Goal: Task Accomplishment & Management: Complete application form

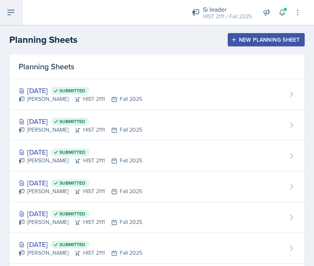
drag, startPoint x: 0, startPoint y: 0, endPoint x: 10, endPoint y: 11, distance: 14.3
click at [10, 11] on icon at bounding box center [10, 12] width 9 height 9
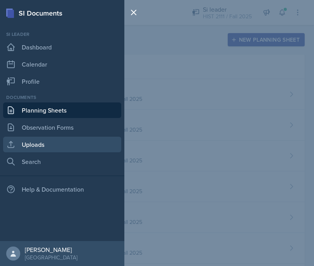
click at [59, 144] on link "Uploads" at bounding box center [62, 145] width 118 height 16
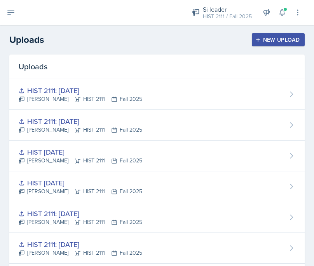
click at [267, 42] on div "New Upload" at bounding box center [278, 40] width 43 height 6
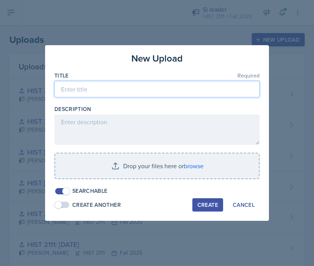
click at [207, 88] on input at bounding box center [156, 89] width 205 height 16
type input "HIST 2111: [DATE]"
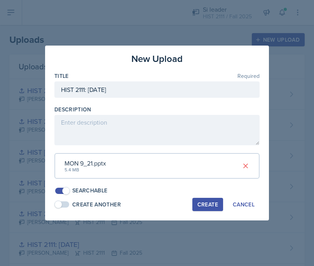
click at [210, 203] on div "Create" at bounding box center [208, 204] width 21 height 6
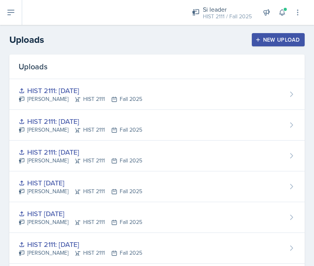
click at [268, 38] on div "New Upload" at bounding box center [278, 40] width 43 height 6
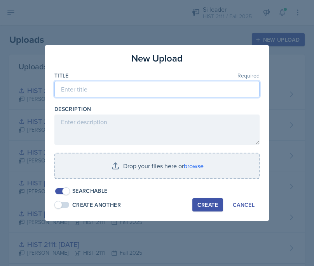
click at [173, 91] on input at bounding box center [156, 89] width 205 height 16
click at [107, 88] on input "HIST 2111: [DATE] MAJOR REVIEW" at bounding box center [156, 89] width 205 height 16
type input "HIST 2111: [DATE] MAJOR REVIEW"
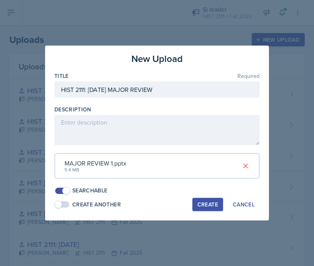
click at [210, 200] on button "Create" at bounding box center [208, 204] width 31 height 13
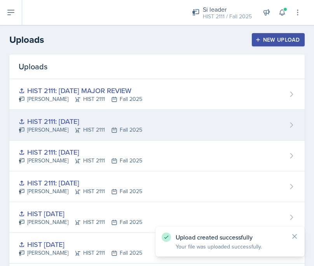
click at [216, 120] on div "HIST 2111: [DATE] [PERSON_NAME] HIST 2111 Fall 2025" at bounding box center [157, 125] width 296 height 31
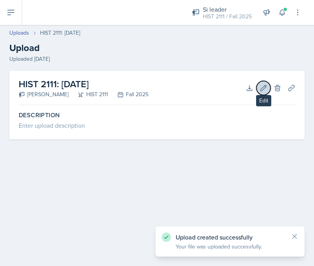
click at [263, 88] on icon at bounding box center [264, 88] width 8 height 8
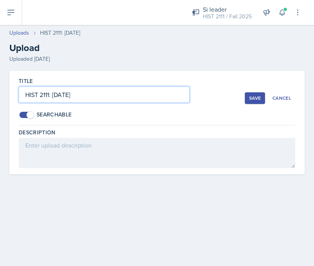
click at [71, 96] on input "HIST 2111: [DATE]" at bounding box center [104, 94] width 171 height 16
type input "HIST 2111: [DATE]"
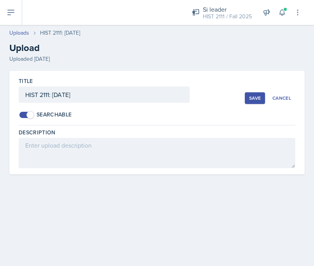
click at [249, 98] on div "Save" at bounding box center [255, 98] width 12 height 6
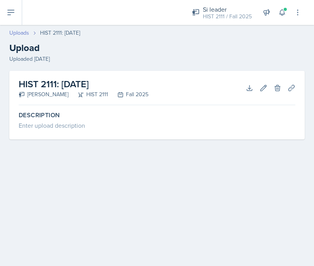
click at [19, 33] on link "Uploads" at bounding box center [19, 33] width 20 height 8
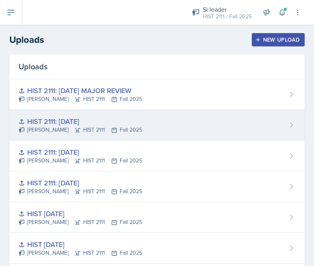
click at [161, 127] on div "HIST 2111: [DATE] [PERSON_NAME] HIST 2111 Fall 2025" at bounding box center [157, 125] width 296 height 31
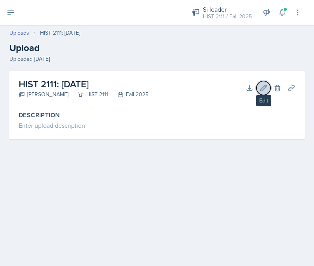
click at [262, 89] on icon at bounding box center [264, 88] width 8 height 8
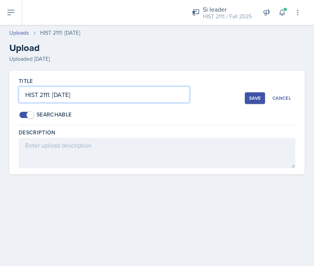
click at [75, 95] on input "HIST 2111: [DATE]" at bounding box center [104, 94] width 171 height 16
type input "HIST 2111: [DATE]"
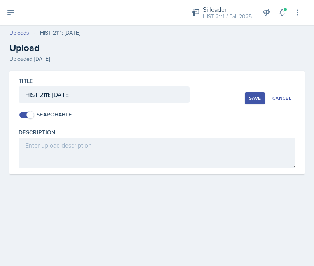
click at [259, 98] on div "Save" at bounding box center [255, 98] width 12 height 6
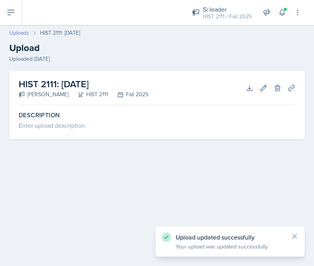
click at [14, 33] on link "Uploads" at bounding box center [19, 33] width 20 height 8
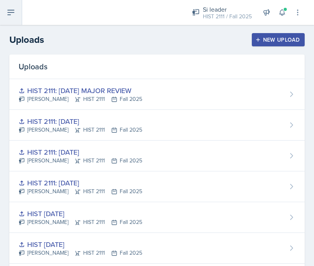
click at [12, 7] on button at bounding box center [11, 12] width 22 height 25
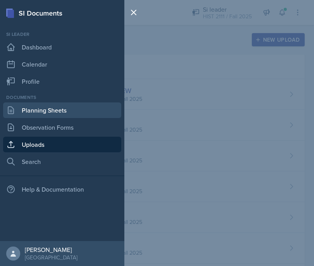
click at [67, 116] on link "Planning Sheets" at bounding box center [62, 110] width 118 height 16
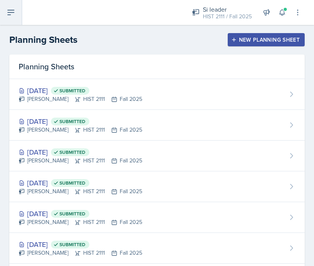
click at [12, 25] on button at bounding box center [11, 12] width 22 height 25
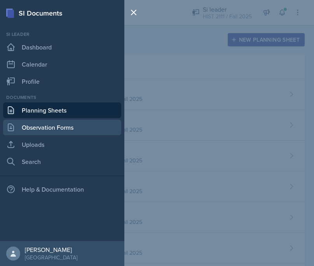
click at [47, 128] on link "Observation Forms" at bounding box center [62, 127] width 118 height 16
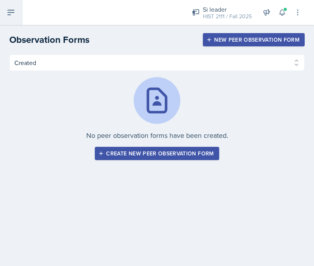
click at [18, 13] on button at bounding box center [11, 12] width 22 height 25
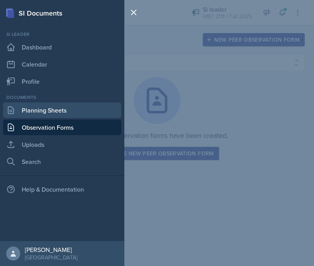
click at [45, 113] on link "Planning Sheets" at bounding box center [62, 110] width 118 height 16
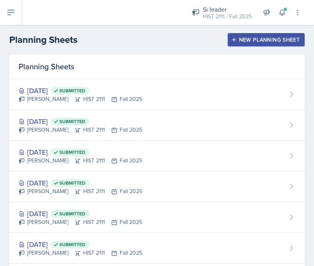
click at [259, 35] on button "New Planning Sheet" at bounding box center [266, 39] width 77 height 13
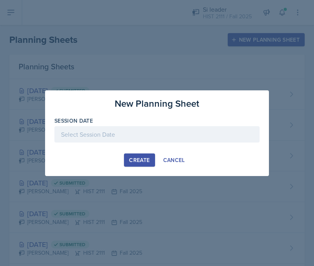
click at [142, 134] on div at bounding box center [156, 134] width 205 height 16
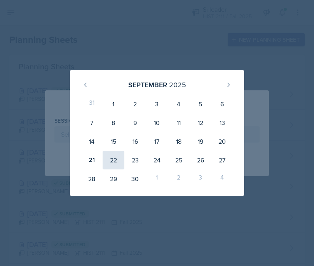
click at [111, 163] on div "22" at bounding box center [114, 160] width 22 height 19
type input "[DATE]"
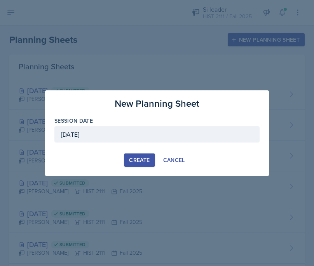
click at [139, 160] on div "Create" at bounding box center [139, 160] width 21 height 6
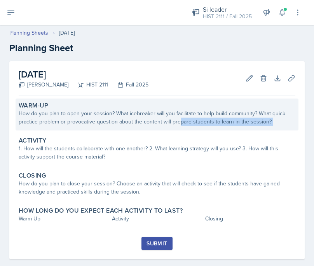
drag, startPoint x: 179, startPoint y: 133, endPoint x: 180, endPoint y: 124, distance: 9.3
click at [180, 124] on div "Warm-Up How do you plan to open your session? What icebreaker will you facilita…" at bounding box center [157, 167] width 277 height 138
click at [180, 123] on div "How do you plan to open your session? What icebreaker will you facilitate to he…" at bounding box center [157, 117] width 277 height 16
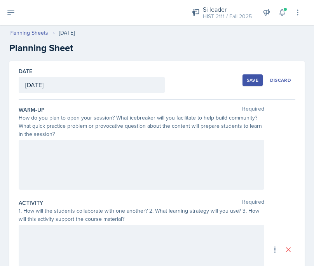
click at [138, 156] on div at bounding box center [142, 165] width 246 height 50
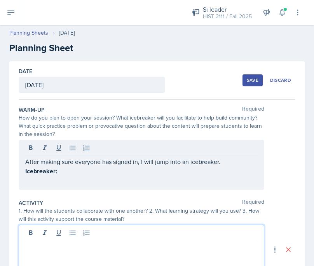
click at [106, 173] on p "Icebreaker:" at bounding box center [141, 171] width 233 height 10
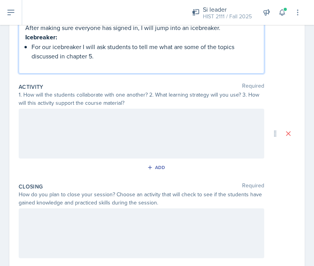
scroll to position [139, 0]
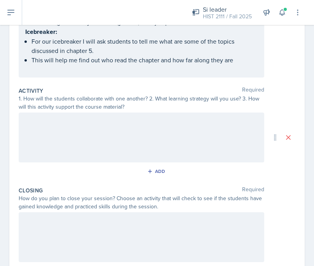
click at [162, 133] on div at bounding box center [142, 137] width 246 height 50
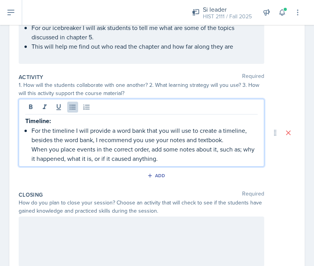
click at [168, 131] on p "For the timeline I will provide a word bank that you will use to create a timel…" at bounding box center [145, 135] width 226 height 19
click at [56, 139] on p "For the timeline I will provide a word bank that students will use to create a …" at bounding box center [145, 135] width 226 height 19
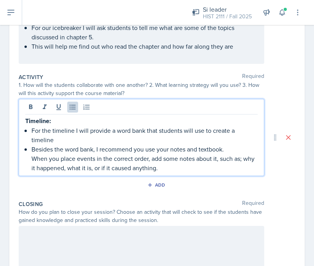
drag, startPoint x: 231, startPoint y: 141, endPoint x: 29, endPoint y: 138, distance: 202.3
click at [29, 138] on div "Timeline: For the timeline I will provide a word bank that students will use to…" at bounding box center [141, 144] width 233 height 56
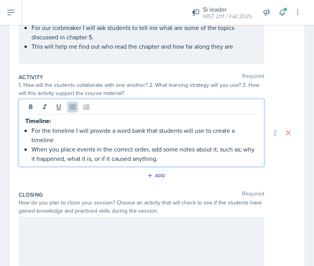
click at [252, 131] on p "For the timeline I will provide a word bank that students will use to create a …" at bounding box center [145, 135] width 226 height 19
click at [60, 151] on p "When you place events in the correct order, add some notes about it, such as; w…" at bounding box center [145, 153] width 226 height 19
click at [163, 151] on p "When they the place events in the correct order, add some notes about it, such …" at bounding box center [145, 153] width 226 height 19
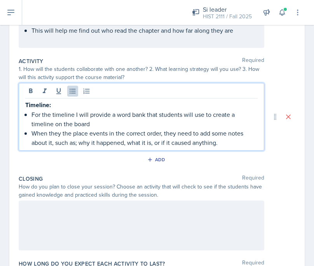
scroll to position [157, 0]
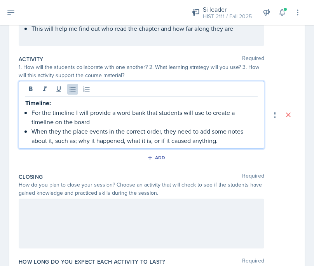
click at [186, 223] on div at bounding box center [142, 223] width 246 height 50
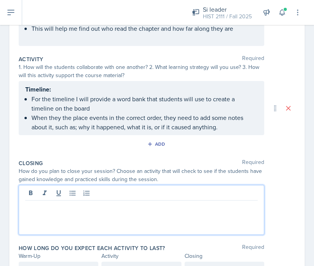
scroll to position [171, 0]
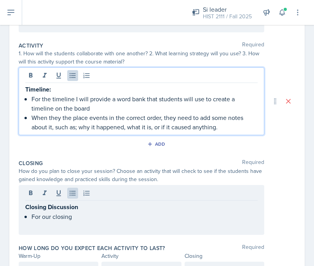
click at [242, 113] on p "When they the place events in the correct order, they need to add some notes ab…" at bounding box center [145, 122] width 226 height 19
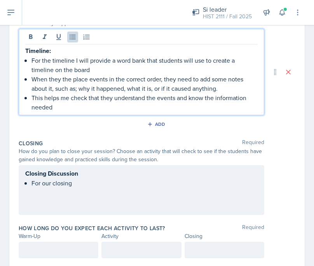
click at [176, 199] on div "Closing Discussion For our closing" at bounding box center [142, 190] width 246 height 50
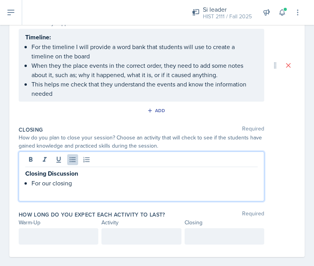
scroll to position [219, 0]
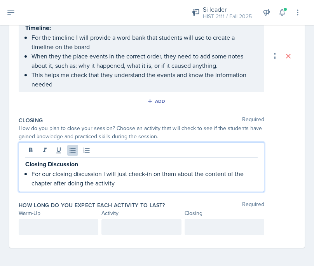
click at [67, 229] on div at bounding box center [59, 227] width 80 height 16
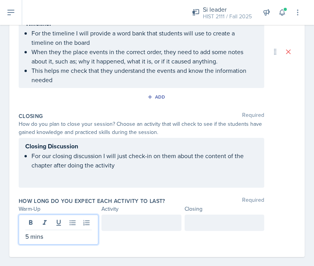
click at [135, 222] on div at bounding box center [142, 222] width 80 height 16
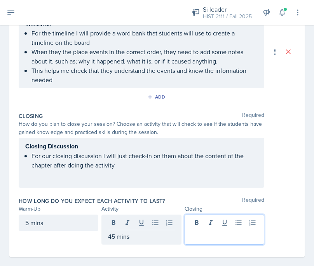
click at [234, 226] on div at bounding box center [225, 229] width 80 height 30
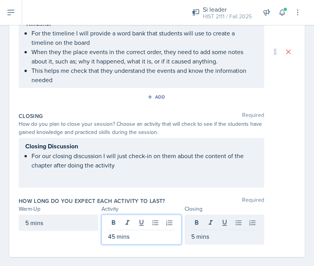
click at [115, 224] on div "45 mins" at bounding box center [142, 229] width 80 height 30
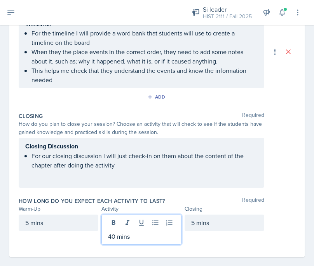
click at [206, 194] on div "How long do you expect each activity to last? Required Warm-Up Activity Closing…" at bounding box center [157, 222] width 277 height 57
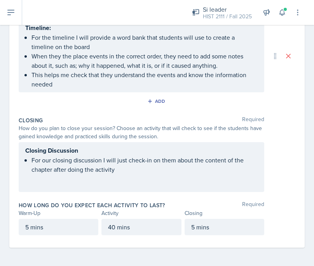
scroll to position [0, 0]
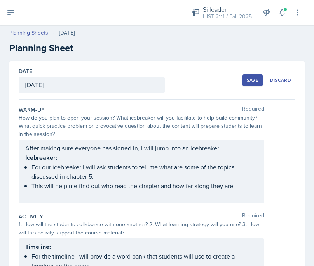
click at [252, 79] on div "Save" at bounding box center [253, 80] width 12 height 6
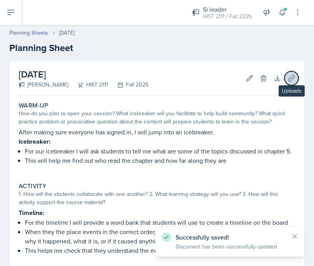
click at [288, 79] on icon at bounding box center [292, 78] width 8 height 8
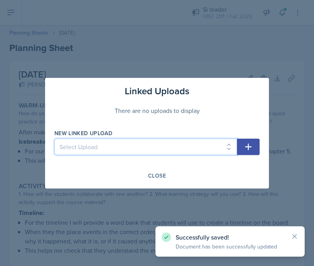
click at [164, 144] on select "Select Upload MOCK SESSON HIST 2111: [DATE] HIST 2111: [DATE] HIST 2111: [DATE]…" at bounding box center [145, 146] width 183 height 16
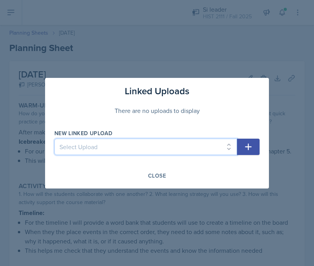
select select "4af84b79-9f0e-4bbc-b576-f35694d26ccc"
click at [54, 138] on select "Select Upload MOCK SESSON HIST 2111: [DATE] HIST 2111: [DATE] HIST 2111: [DATE]…" at bounding box center [145, 146] width 183 height 16
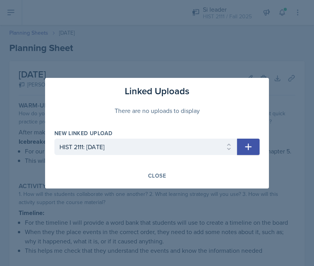
click at [247, 145] on icon "button" at bounding box center [248, 146] width 9 height 9
select select
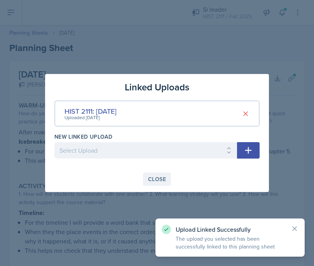
click at [154, 181] on div "Close" at bounding box center [157, 179] width 18 height 6
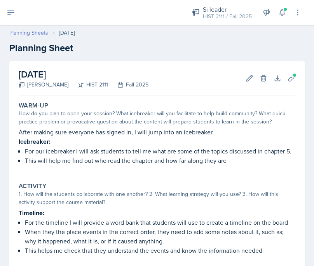
click at [40, 33] on link "Planning Sheets" at bounding box center [28, 33] width 39 height 8
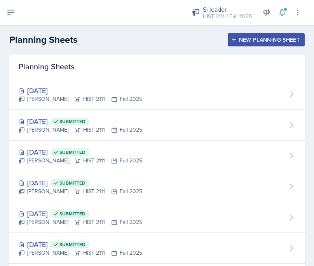
click at [251, 37] on div "New Planning Sheet" at bounding box center [266, 40] width 67 height 6
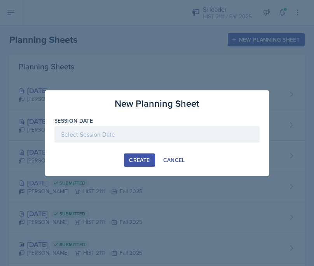
click at [196, 129] on div at bounding box center [156, 134] width 205 height 16
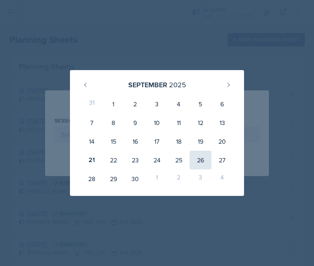
click at [205, 159] on div "26" at bounding box center [201, 160] width 22 height 19
type input "[DATE]"
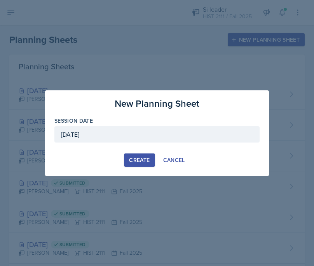
click at [150, 162] on div "Create" at bounding box center [139, 160] width 21 height 6
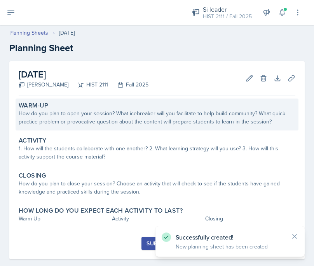
click at [205, 115] on div "How do you plan to open your session? What icebreaker will you facilitate to he…" at bounding box center [157, 117] width 277 height 16
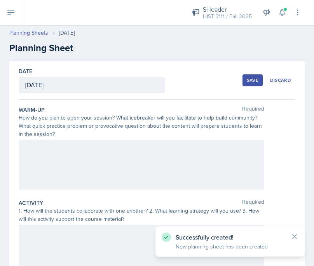
click at [158, 156] on div at bounding box center [142, 165] width 246 height 50
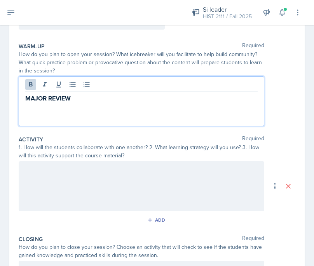
scroll to position [63, 0]
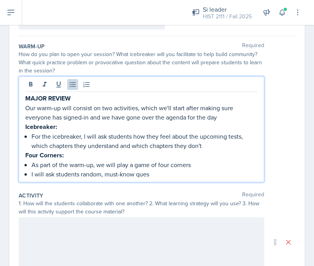
click at [104, 175] on p "I will ask students random, must-know ques" at bounding box center [145, 173] width 226 height 9
click at [136, 173] on p "I will ask students random, 'must-know ques" at bounding box center [145, 173] width 226 height 9
click at [103, 173] on p "I will ask students random, 'must-know' ques" at bounding box center [145, 173] width 226 height 9
click at [185, 172] on p "I will ask students random 'must-know' ques" at bounding box center [145, 173] width 226 height 9
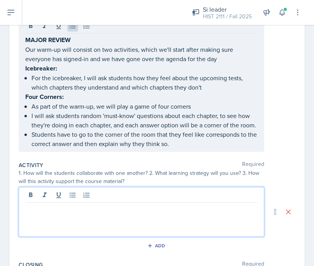
scroll to position [122, 0]
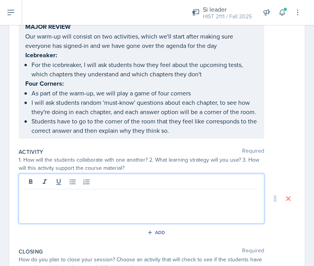
click at [169, 198] on p at bounding box center [141, 195] width 233 height 9
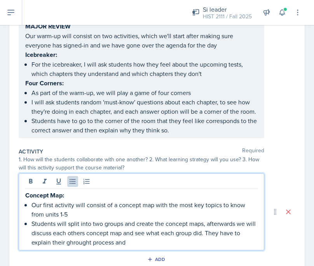
click at [71, 241] on p "Students will split into two groups and create the concept maps, afterwards we …" at bounding box center [145, 233] width 226 height 28
click at [152, 246] on div "Concept Map: Our first activity will consist of a concept map with the most key…" at bounding box center [142, 211] width 246 height 77
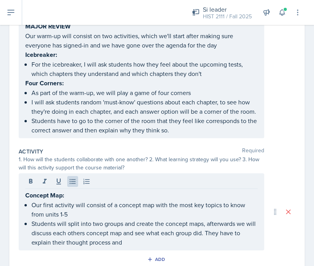
click at [152, 246] on div "Concept Map: Our first activity will consist of a concept map with the most key…" at bounding box center [142, 211] width 246 height 77
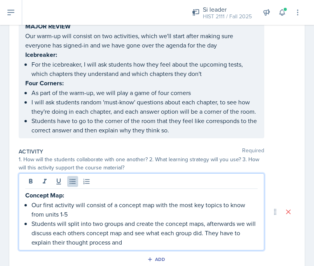
click at [156, 236] on p "Students will split into two groups and create the concept maps, afterwards we …" at bounding box center [145, 233] width 226 height 28
click at [147, 242] on p "Students will split into two groups and create the concept maps, afterwards we …" at bounding box center [145, 233] width 226 height 28
click at [133, 240] on p "Students will split into two groups and create the concept maps, afterwards we …" at bounding box center [145, 233] width 226 height 28
click at [136, 243] on p "Students will split into two groups and create the concept maps, afterwards we …" at bounding box center [145, 233] width 226 height 28
click at [110, 242] on p "Students will split into two groups and create the concept maps, afterwards we …" at bounding box center [145, 233] width 226 height 28
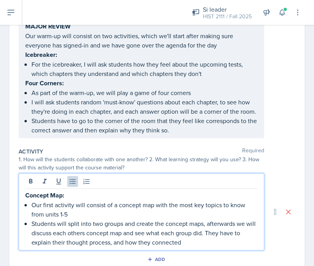
click at [138, 243] on p "Students will split into two groups and create the concept maps, afterwards we …" at bounding box center [145, 233] width 226 height 28
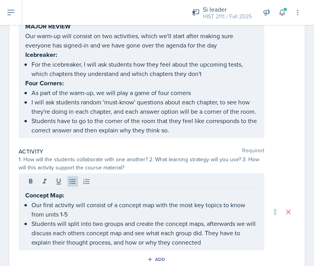
click at [219, 251] on div "Activity Required 1. How will the students collaborate with one another? 2. Wha…" at bounding box center [157, 207] width 277 height 127
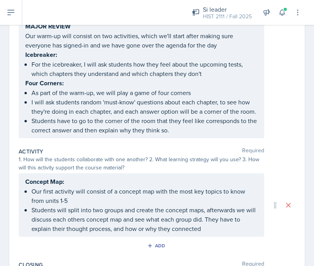
click at [226, 228] on p "Students will split into two groups and create the concept maps, afterwards we …" at bounding box center [145, 219] width 226 height 28
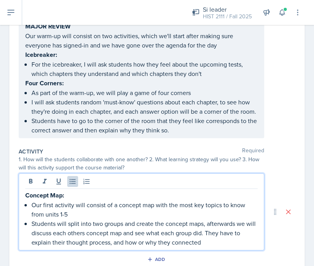
click at [219, 240] on p "Students will split into two groups and create the concept maps, afterwards we …" at bounding box center [145, 233] width 226 height 28
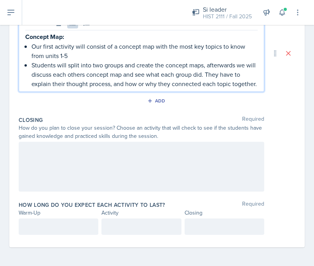
scroll to position [279, 0]
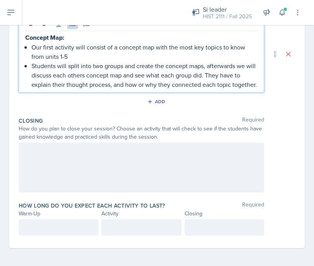
click at [170, 158] on div at bounding box center [142, 167] width 246 height 50
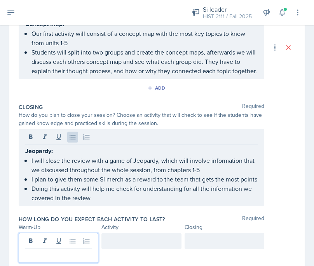
click at [35, 249] on div at bounding box center [59, 248] width 80 height 30
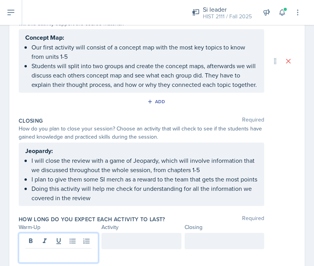
click at [104, 206] on div "Jeopardy: I will close the review with a game of Jeopardy, which will involve i…" at bounding box center [142, 173] width 246 height 63
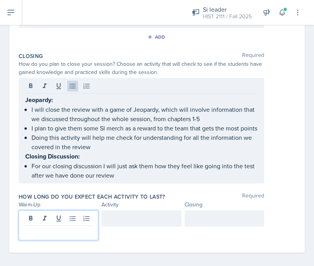
click at [69, 229] on p at bounding box center [58, 231] width 67 height 9
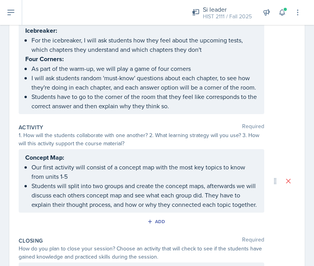
scroll to position [297, 0]
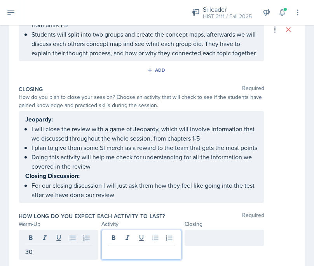
click at [137, 243] on div at bounding box center [142, 244] width 80 height 30
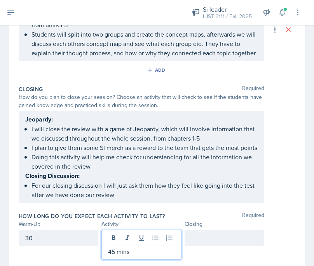
click at [215, 246] on div at bounding box center [225, 237] width 80 height 16
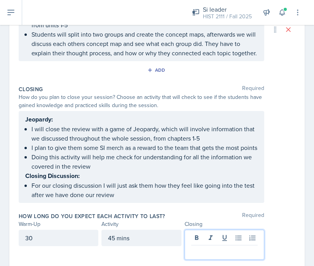
scroll to position [311, 0]
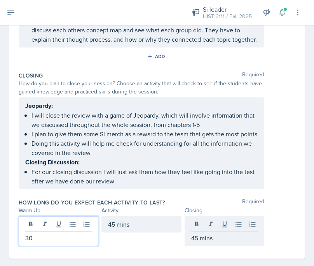
click at [34, 232] on div "30" at bounding box center [59, 231] width 80 height 30
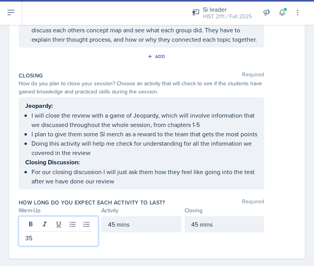
click at [140, 232] on div "45 mins" at bounding box center [142, 224] width 80 height 16
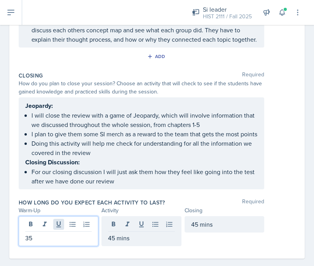
click at [55, 229] on div "35" at bounding box center [59, 231] width 80 height 30
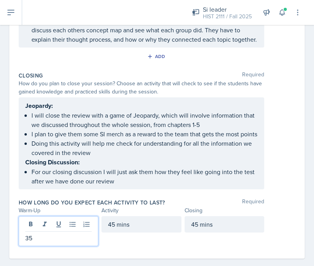
click at [54, 231] on div at bounding box center [58, 225] width 67 height 13
click at [53, 242] on p "35" at bounding box center [58, 237] width 67 height 9
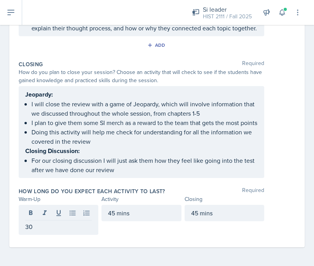
click at [145, 235] on div "How long do you expect each activity to last? Required Warm-Up Activity Closing…" at bounding box center [157, 212] width 277 height 57
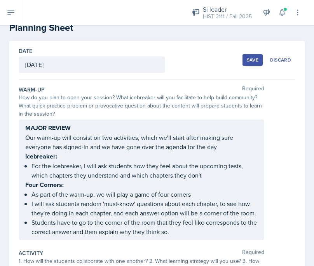
scroll to position [0, 0]
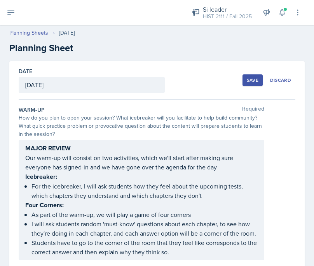
click at [141, 145] on div "MAJOR REVIEW Our warm-up will consist on two activities, which we'll start afte…" at bounding box center [142, 200] width 246 height 120
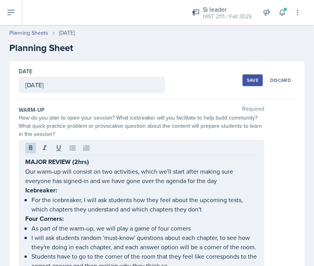
click at [155, 110] on div "Warm-Up Required" at bounding box center [157, 110] width 277 height 8
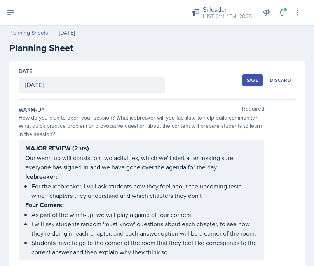
click at [246, 79] on button "Save" at bounding box center [253, 80] width 20 height 12
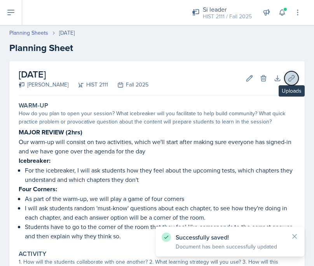
click at [288, 75] on icon at bounding box center [292, 78] width 8 height 8
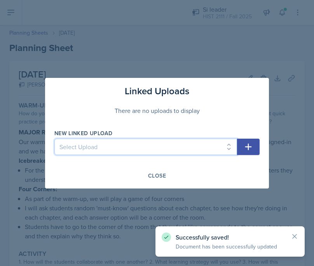
click at [195, 143] on select "Select Upload MOCK SESSON HIST 2111: [DATE] HIST 2111: [DATE] HIST 2111: [DATE]…" at bounding box center [145, 146] width 183 height 16
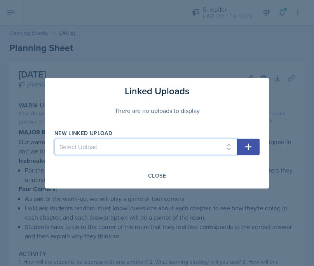
select select "aa0e9f13-6cc3-4615-8b8a-cee13ec1d6a0"
click at [54, 138] on select "Select Upload MOCK SESSON HIST 2111: [DATE] HIST 2111: [DATE] HIST 2111: [DATE]…" at bounding box center [145, 146] width 183 height 16
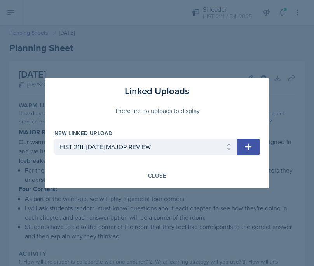
click at [244, 153] on button "button" at bounding box center [248, 146] width 23 height 16
select select
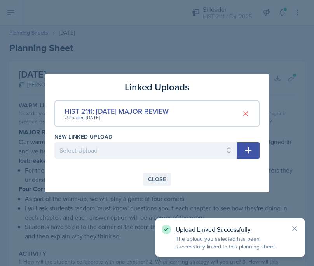
click at [157, 180] on div "Close" at bounding box center [157, 179] width 18 height 6
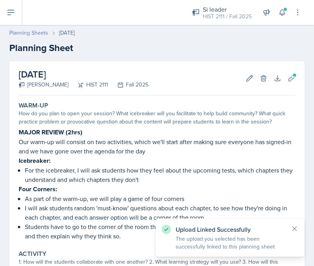
click at [39, 32] on link "Planning Sheets" at bounding box center [28, 33] width 39 height 8
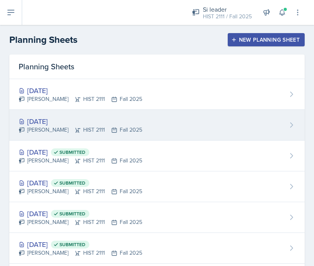
click at [174, 130] on div "[DATE] [PERSON_NAME] HIST 2111 Fall 2025" at bounding box center [157, 125] width 296 height 31
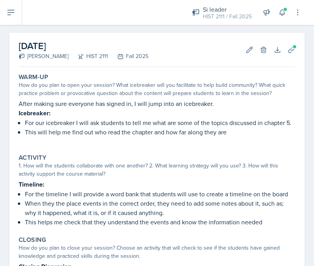
scroll to position [29, 0]
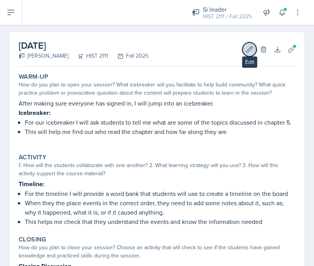
click at [249, 48] on icon at bounding box center [250, 50] width 8 height 8
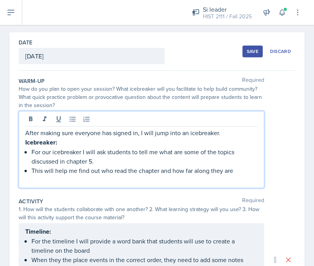
click at [225, 118] on div "After making sure everyone has signed in, I will jump into an icebreaker. Icebr…" at bounding box center [142, 149] width 246 height 77
click at [137, 133] on p "After making sure everyone has signed in, I will jump into an icebreaker." at bounding box center [141, 132] width 233 height 9
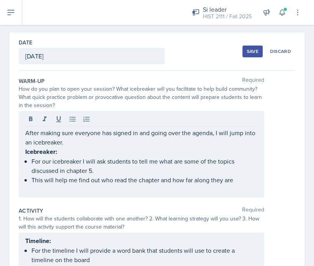
click at [250, 55] on button "Save" at bounding box center [253, 52] width 20 height 12
